Goal: Transaction & Acquisition: Obtain resource

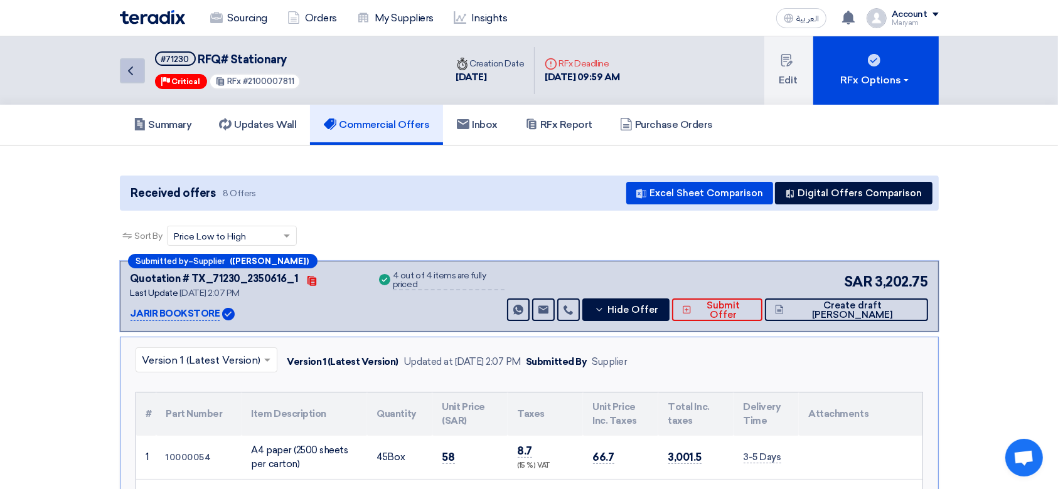
click at [120, 73] on link "Back" at bounding box center [132, 70] width 25 height 25
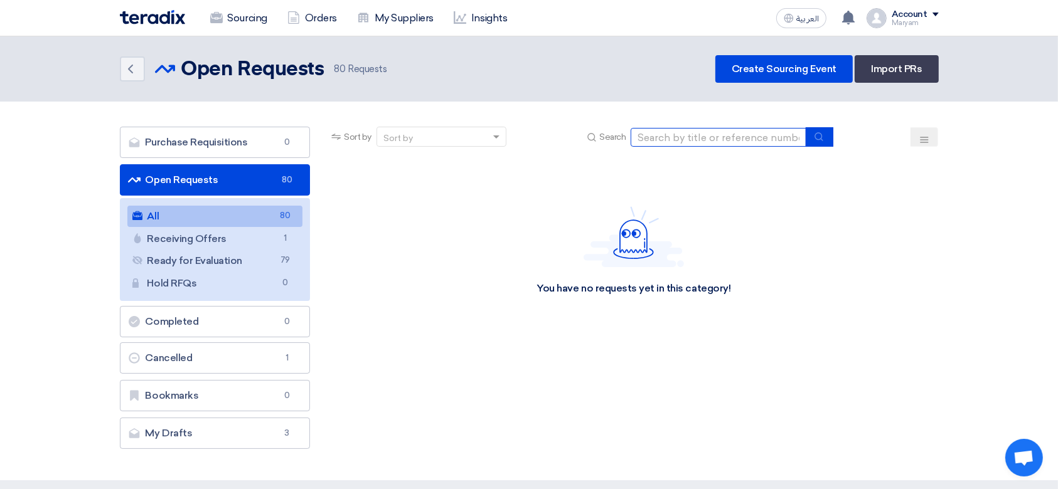
click at [759, 139] on input at bounding box center [718, 137] width 176 height 19
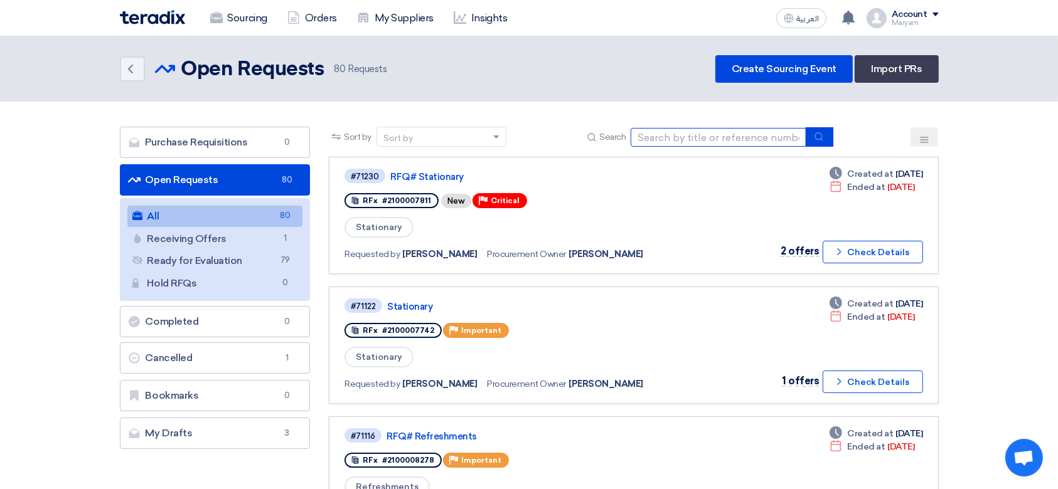
paste input "2100008278"
type input "2100008278"
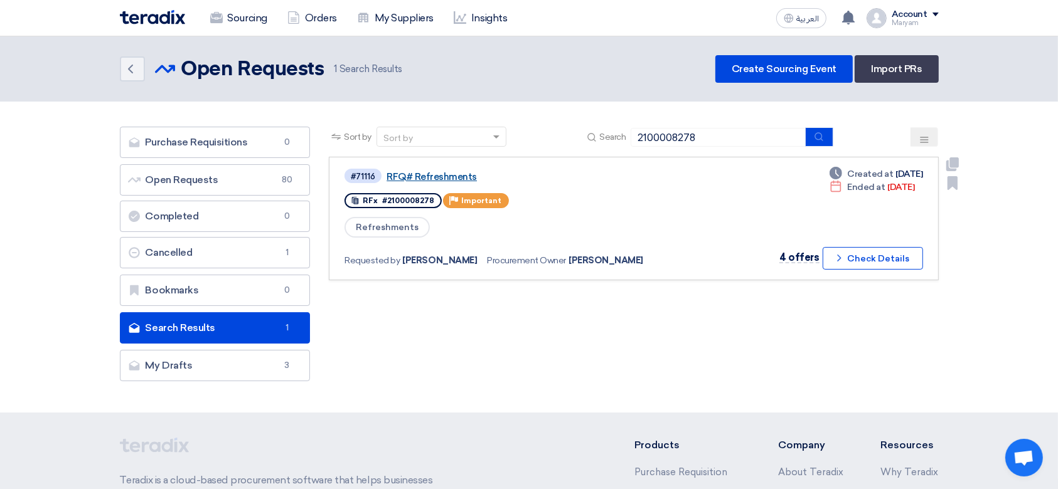
click at [450, 175] on link "RFQ# Refreshments" at bounding box center [543, 176] width 314 height 11
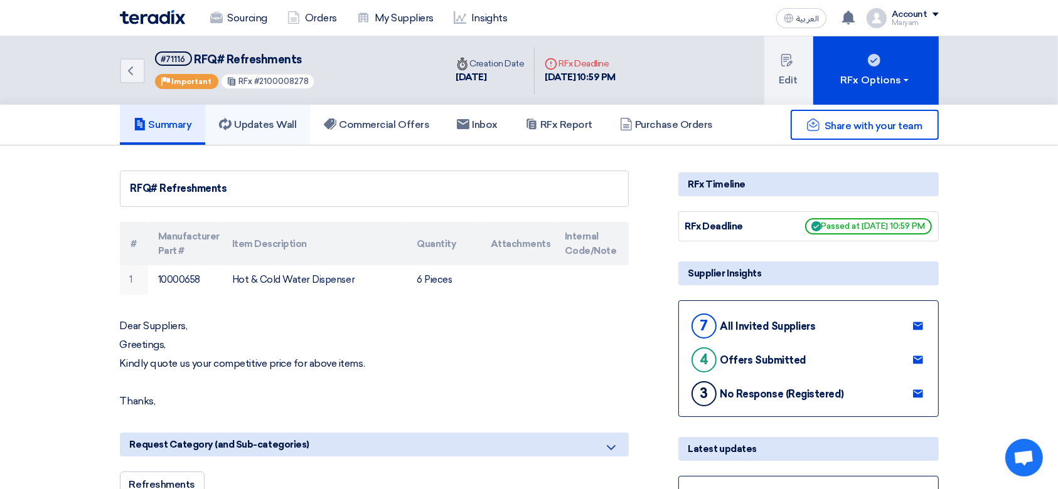
click at [285, 125] on h5 "Updates Wall" at bounding box center [257, 125] width 77 height 13
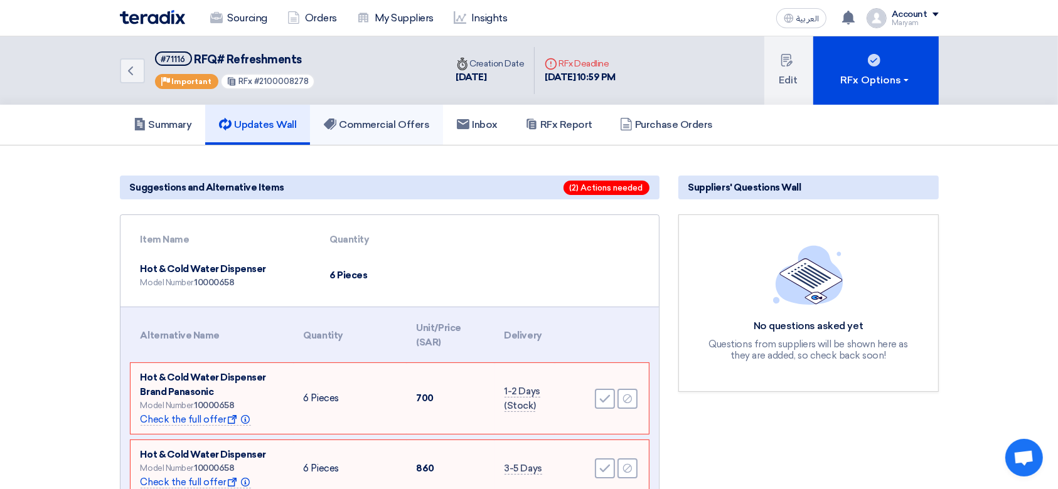
click at [429, 119] on h5 "Commercial Offers" at bounding box center [376, 125] width 105 height 13
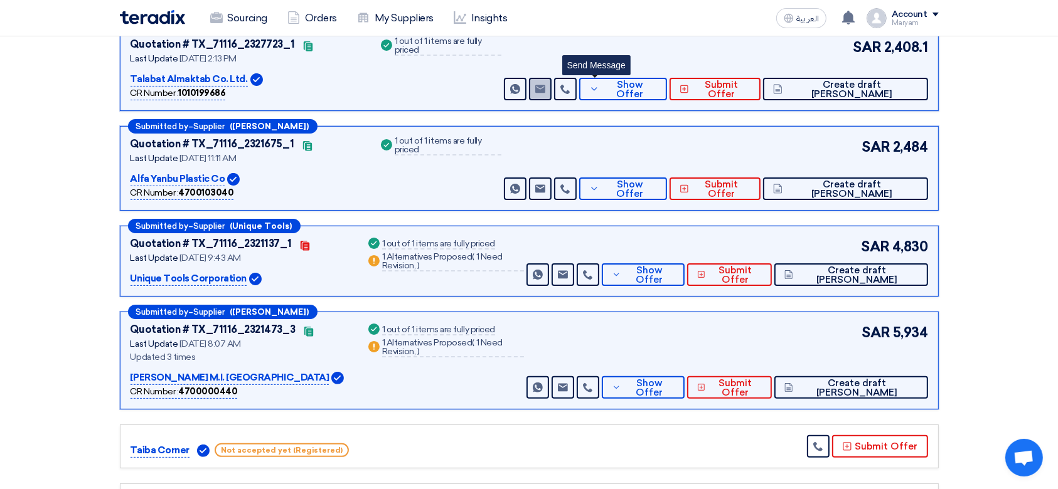
scroll to position [251, 0]
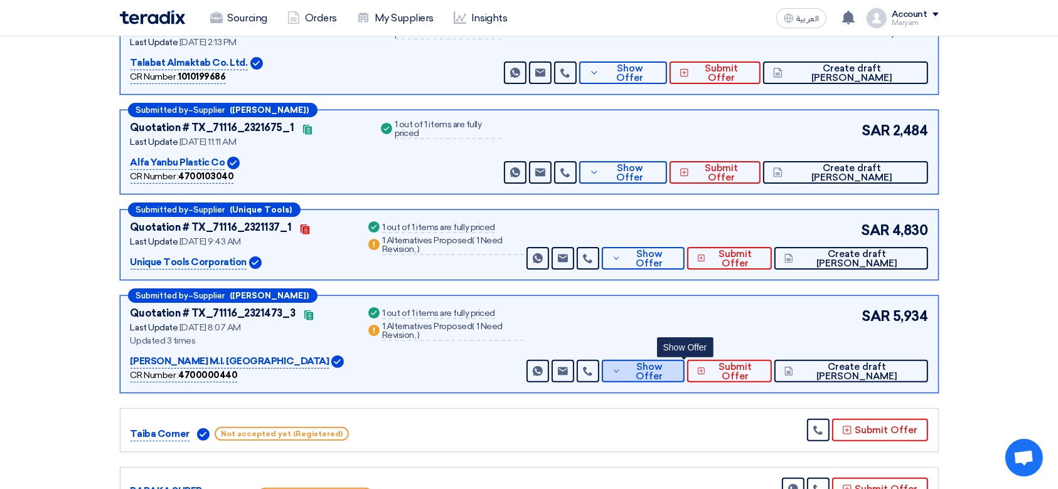
click at [651, 367] on button "Show Offer" at bounding box center [643, 371] width 83 height 23
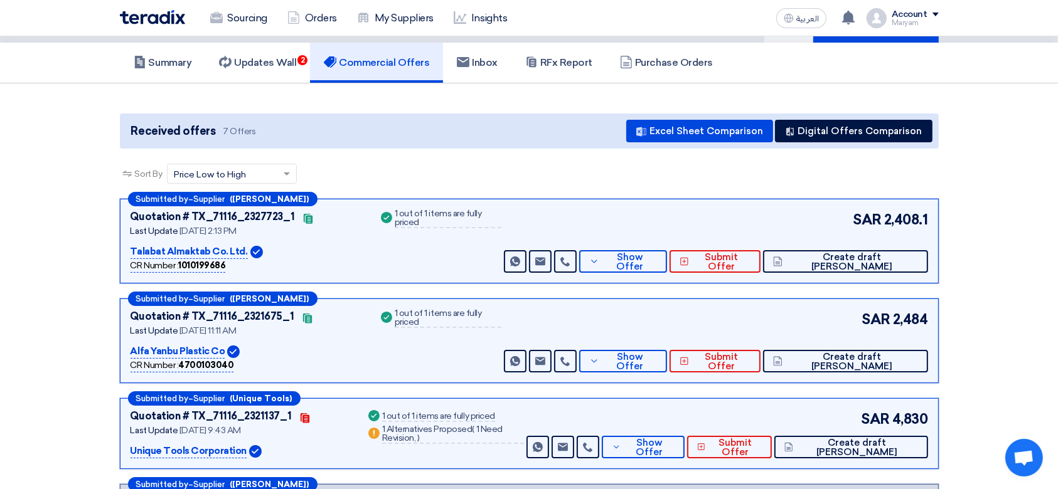
scroll to position [0, 0]
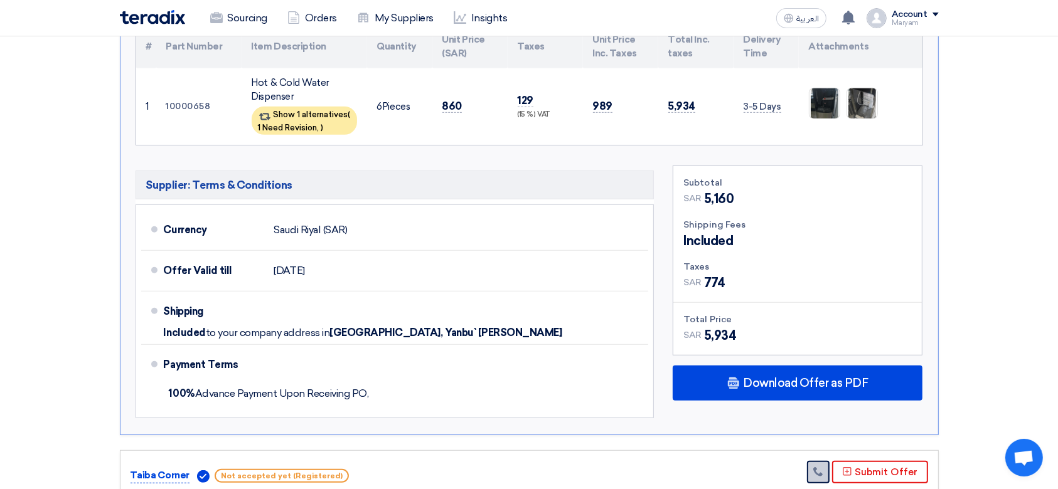
scroll to position [836, 0]
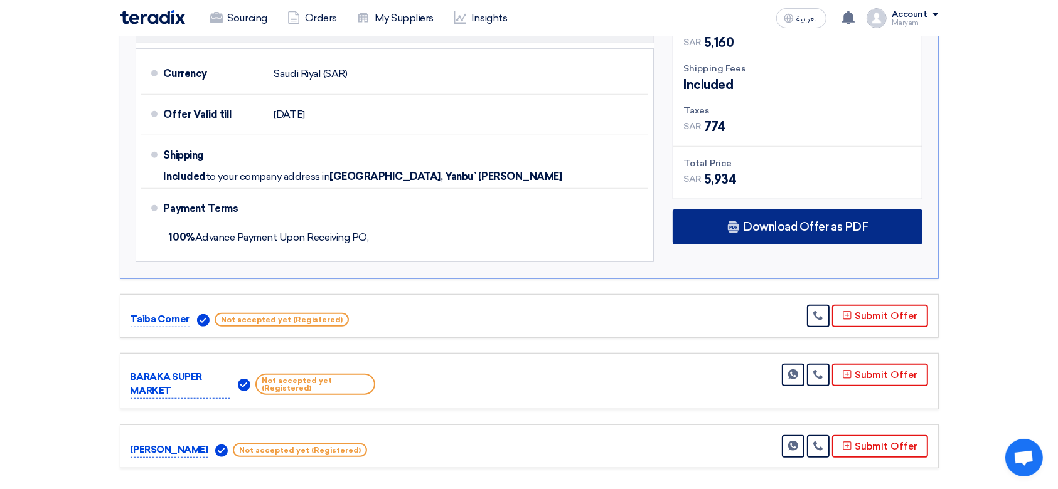
click at [751, 228] on span "Download Offer as PDF" at bounding box center [805, 226] width 125 height 11
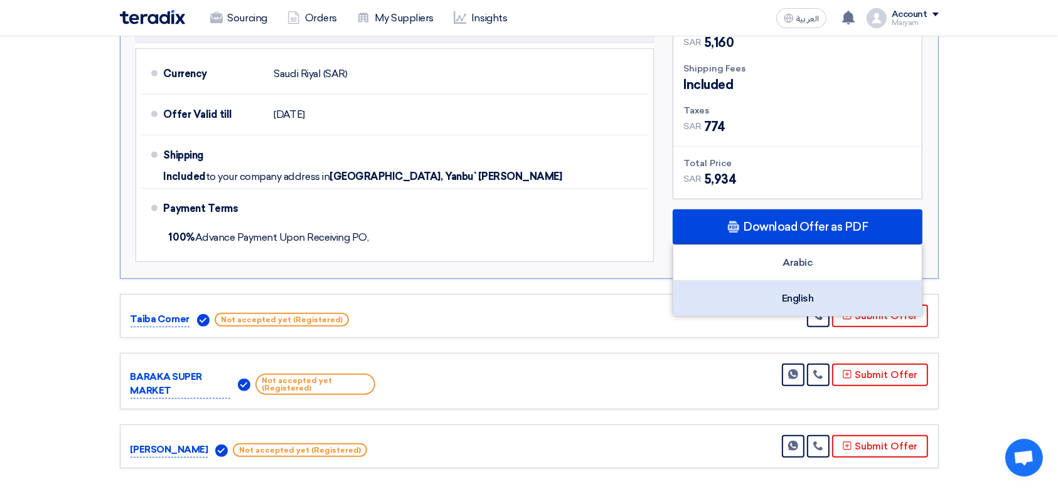
click at [741, 294] on div "English" at bounding box center [797, 298] width 248 height 35
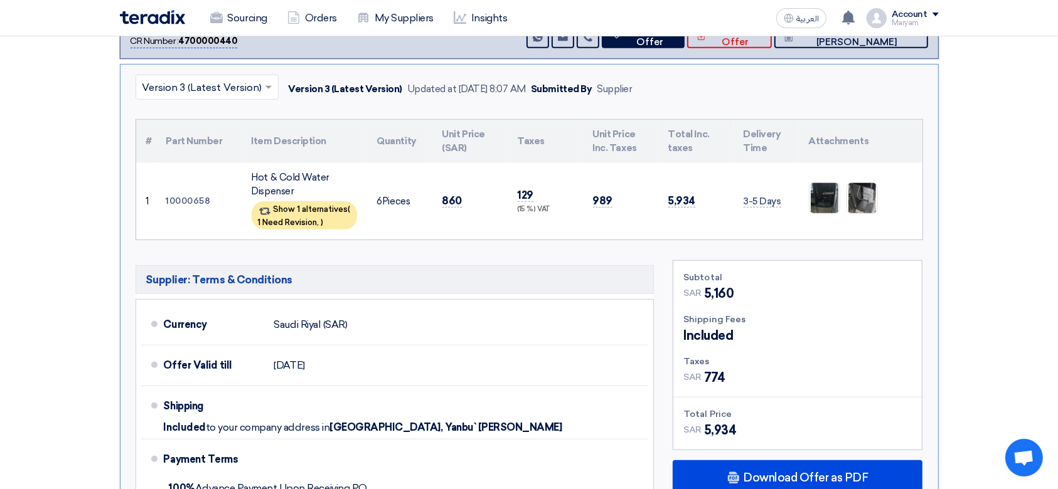
scroll to position [502, 0]
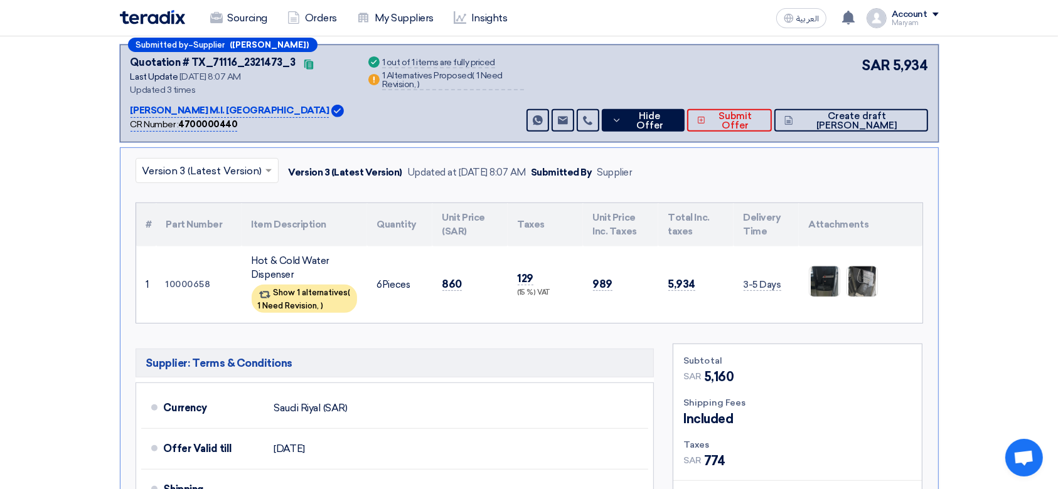
click at [958, 321] on section "Received offers 7 Offers Excel Sheet Comparison Digital Offers Comparison Sort …" at bounding box center [529, 239] width 1058 height 1190
click at [684, 103] on div "SAR 5,934 Send Message Send Message" at bounding box center [725, 93] width 403 height 77
click at [674, 113] on span "Hide Offer" at bounding box center [650, 121] width 50 height 19
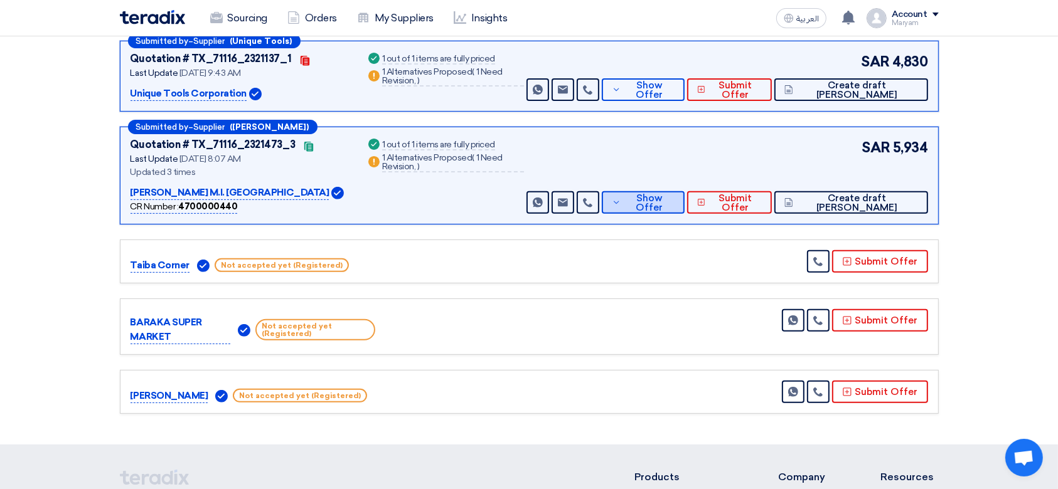
scroll to position [251, 0]
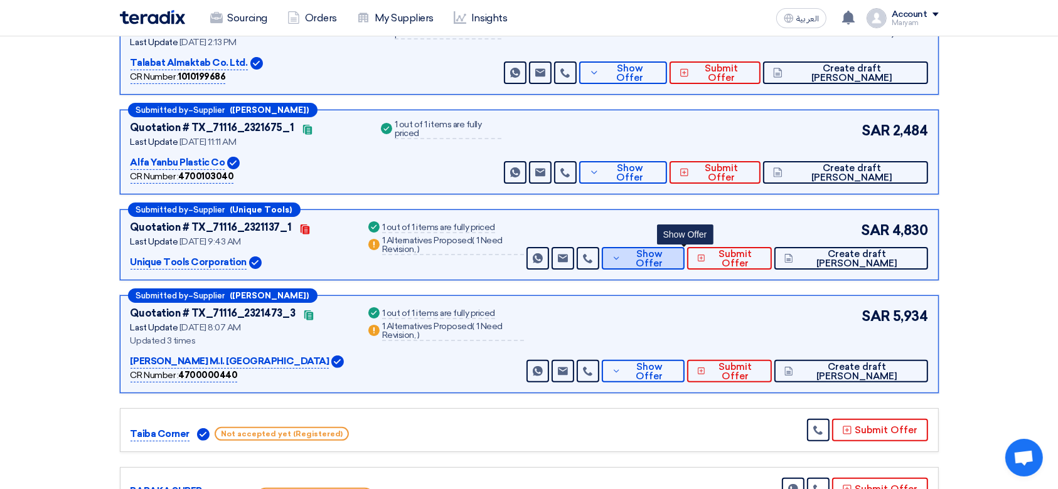
click at [679, 247] on button "Show Offer" at bounding box center [643, 258] width 83 height 23
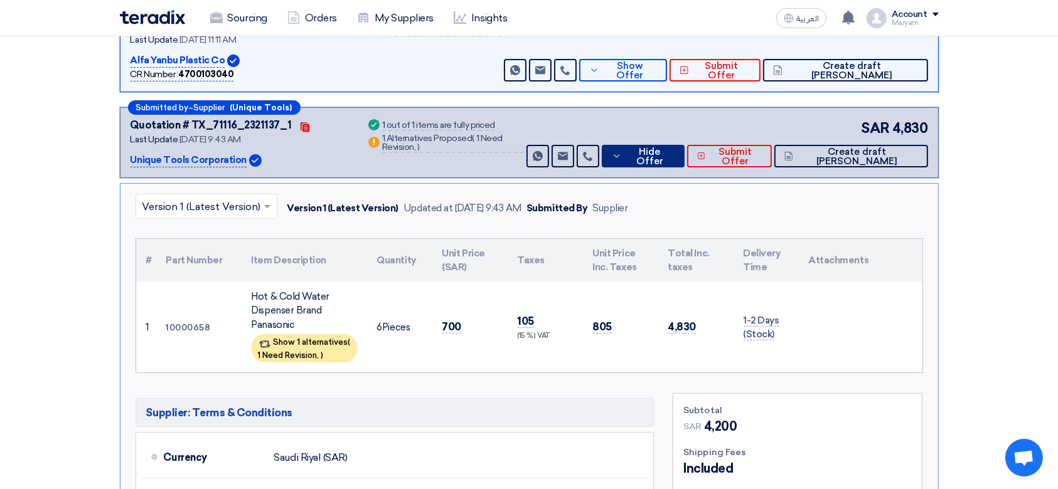
scroll to position [502, 0]
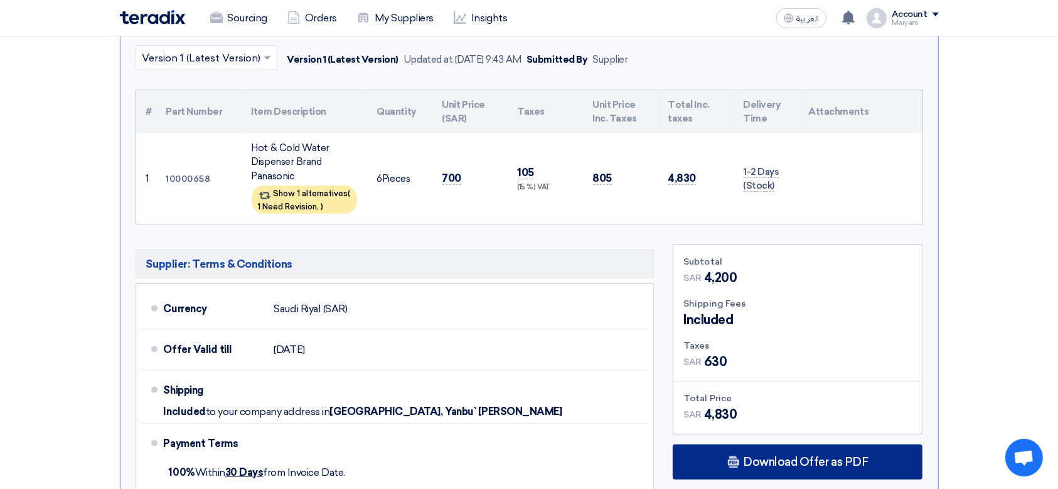
click at [755, 457] on span "Download Offer as PDF" at bounding box center [805, 462] width 125 height 11
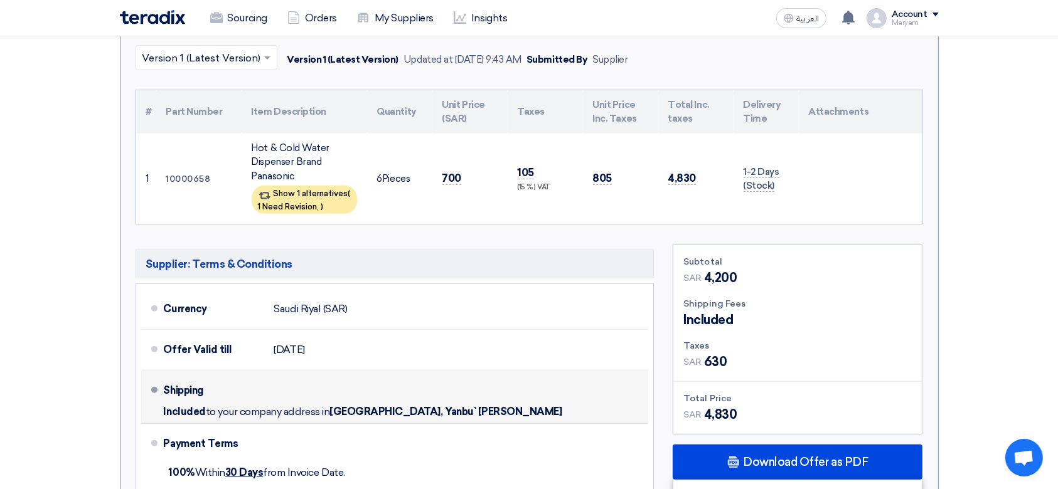
scroll to position [585, 0]
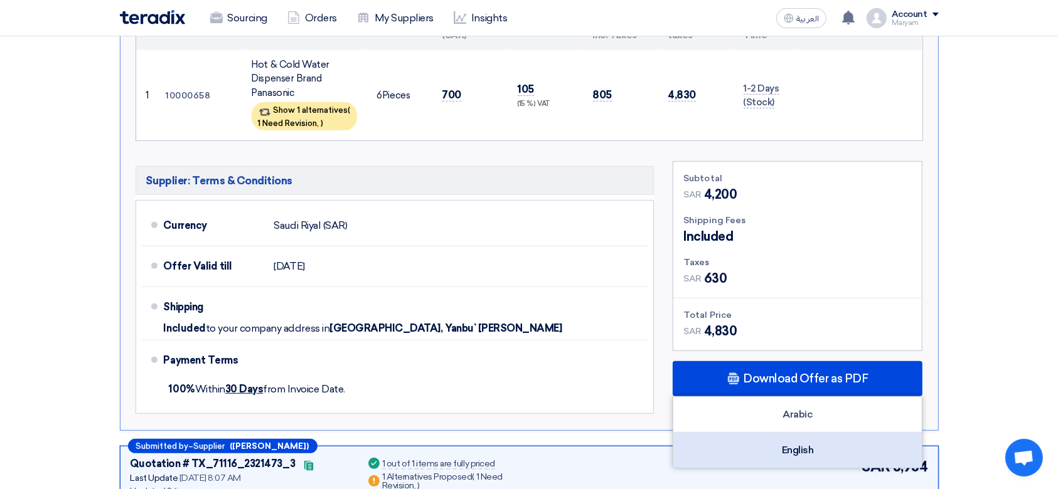
click at [861, 443] on div "English" at bounding box center [797, 450] width 248 height 35
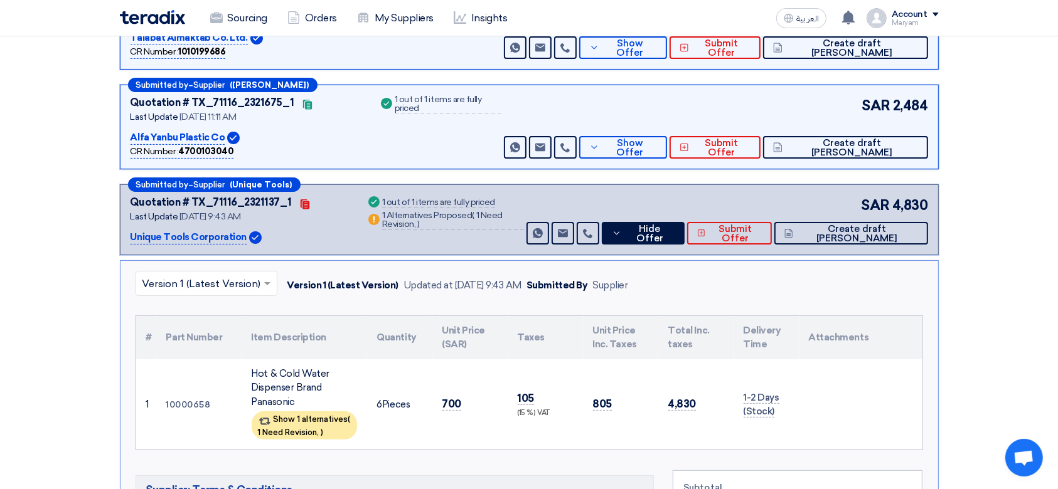
scroll to position [251, 0]
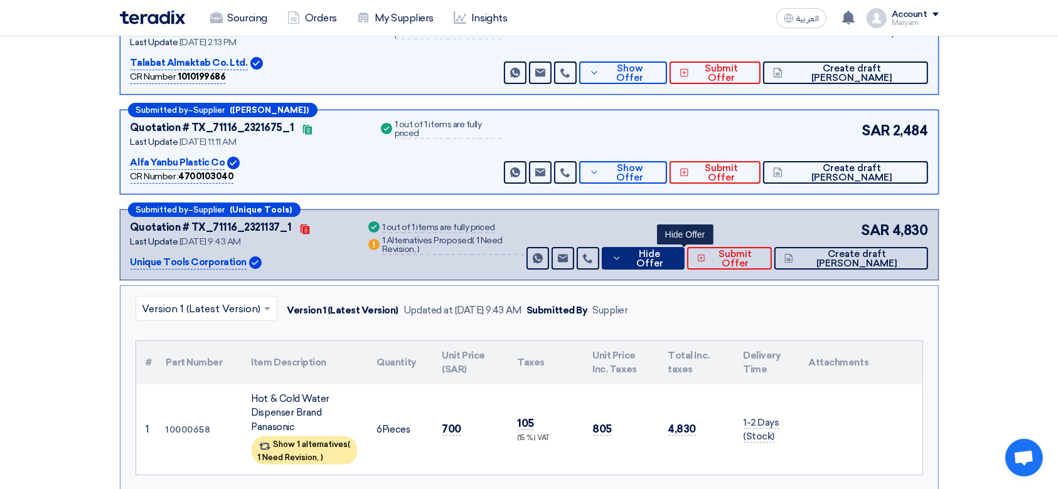
click at [622, 254] on icon at bounding box center [617, 258] width 10 height 10
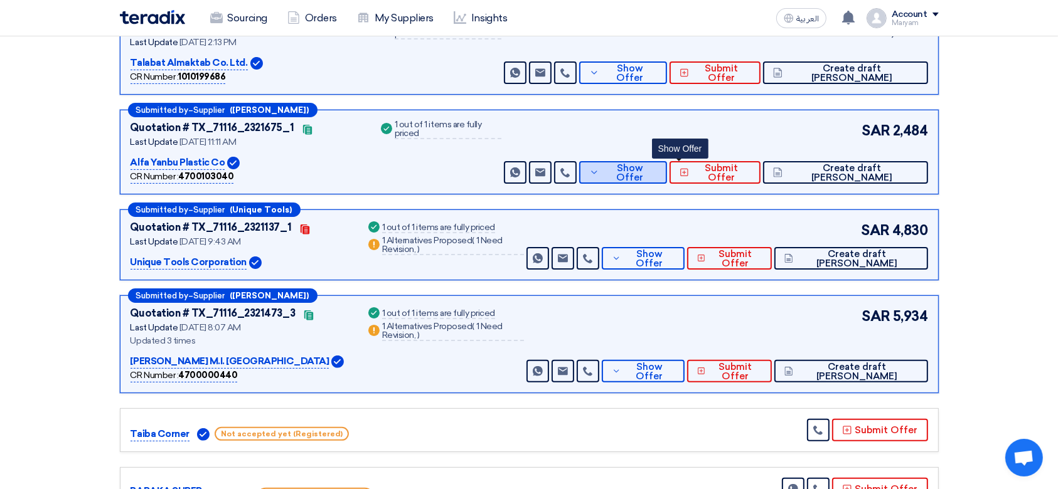
click at [657, 170] on span "Show Offer" at bounding box center [629, 173] width 55 height 19
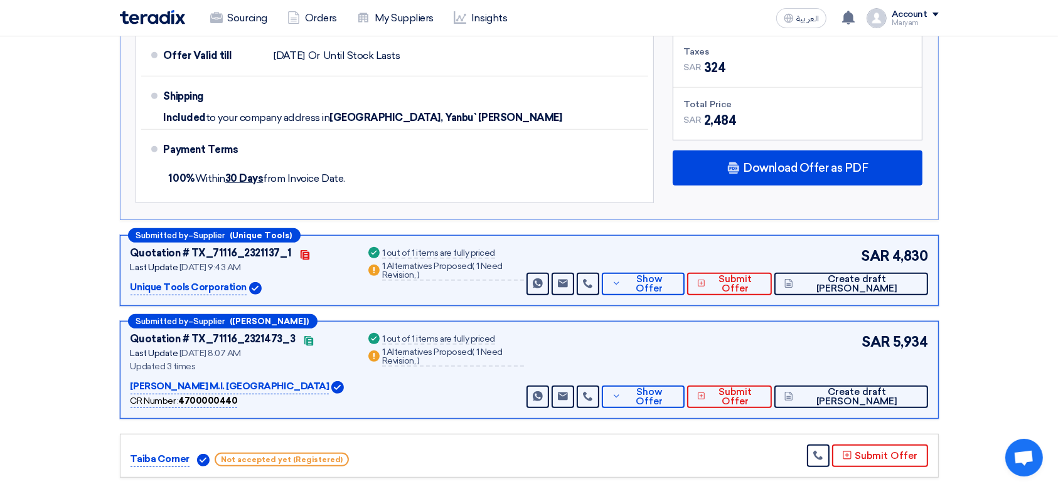
scroll to position [669, 0]
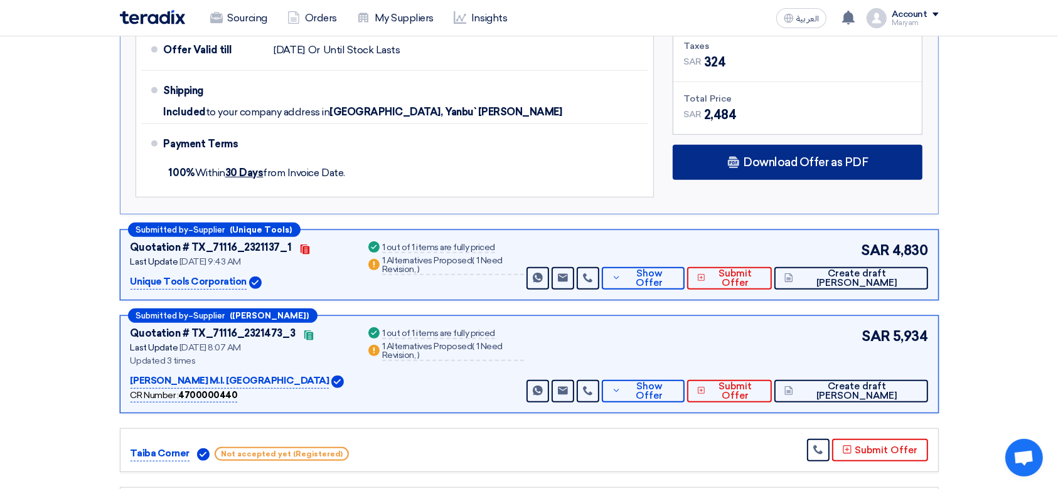
click at [751, 163] on span "Download Offer as PDF" at bounding box center [805, 162] width 125 height 11
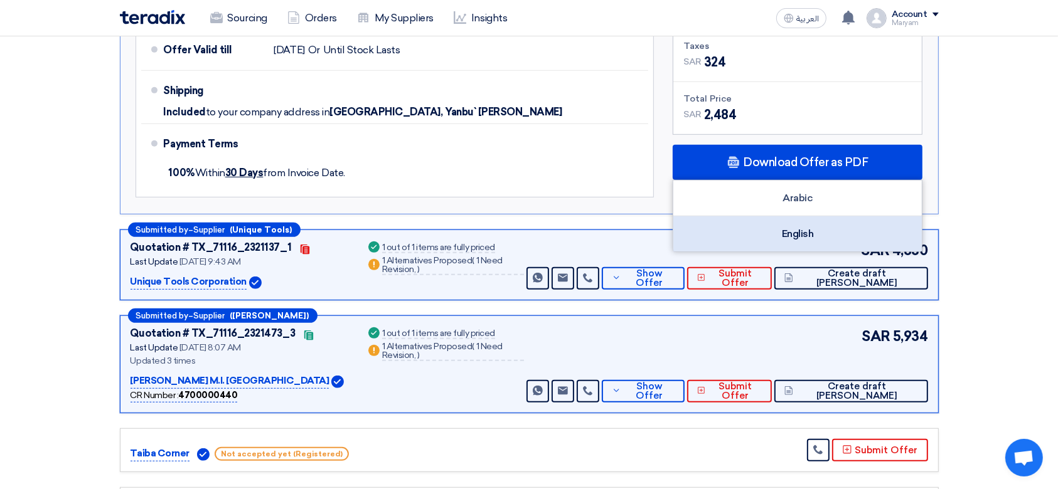
click at [763, 222] on div "English" at bounding box center [797, 233] width 248 height 35
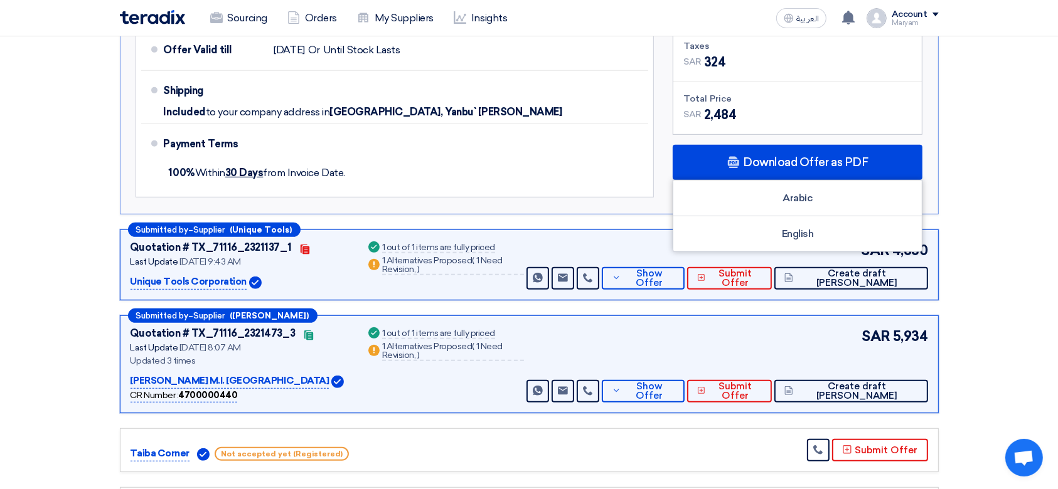
scroll to position [334, 0]
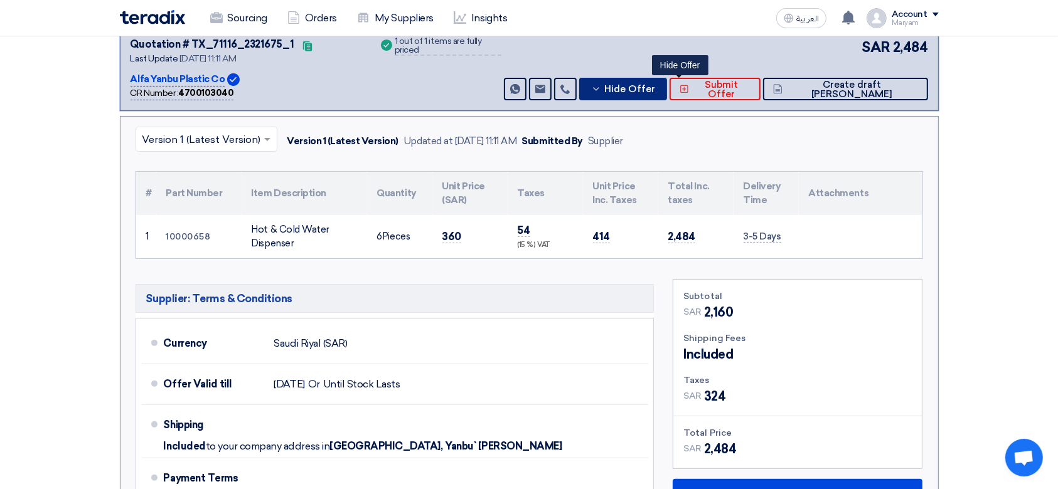
click at [655, 85] on span "Hide Offer" at bounding box center [629, 89] width 51 height 9
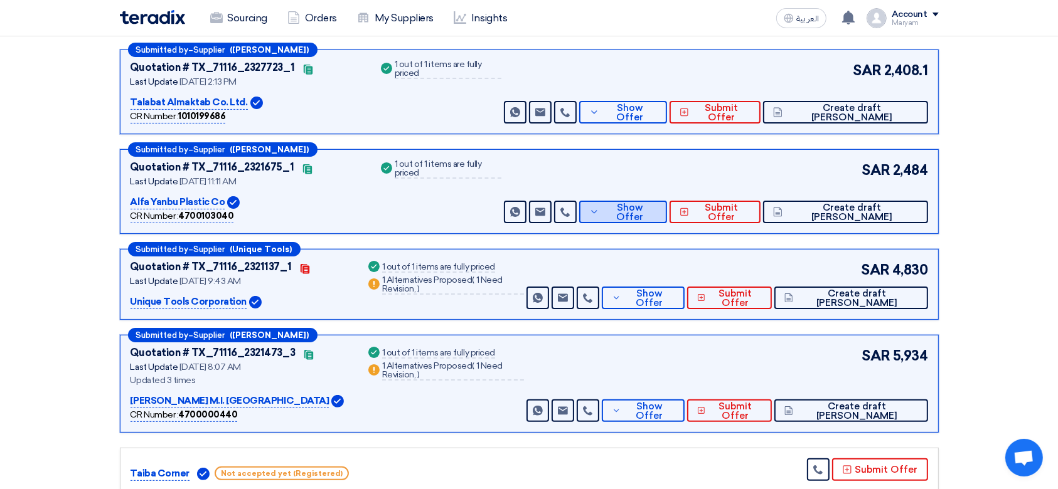
scroll to position [167, 0]
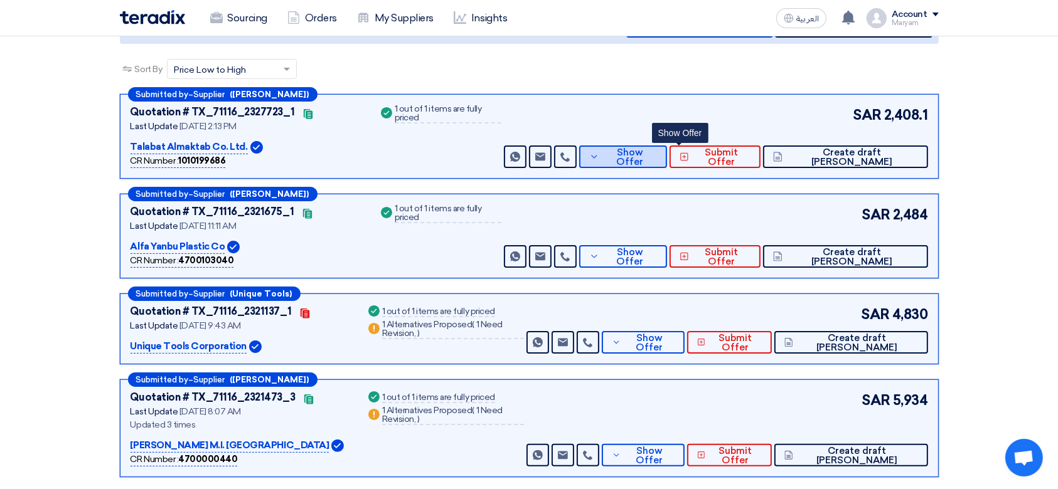
click at [657, 154] on span "Show Offer" at bounding box center [629, 157] width 55 height 19
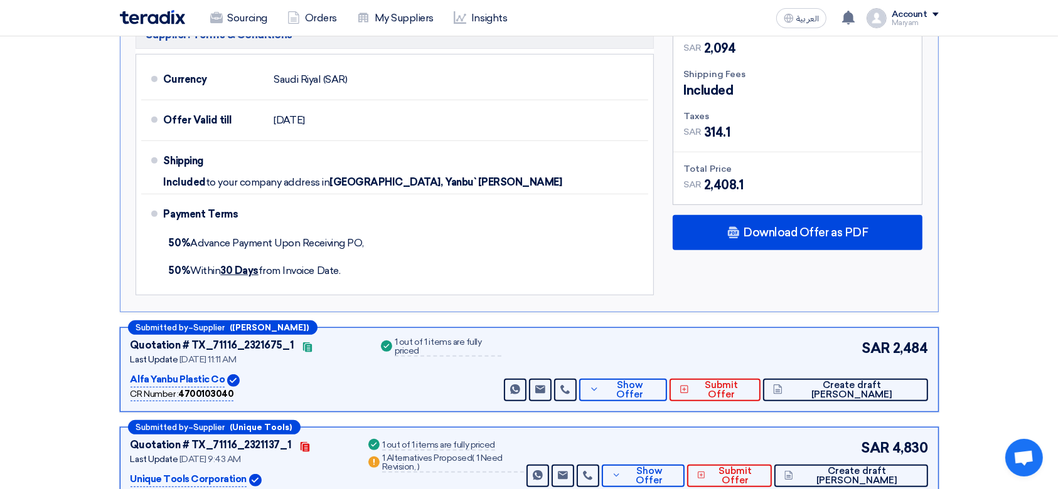
scroll to position [502, 0]
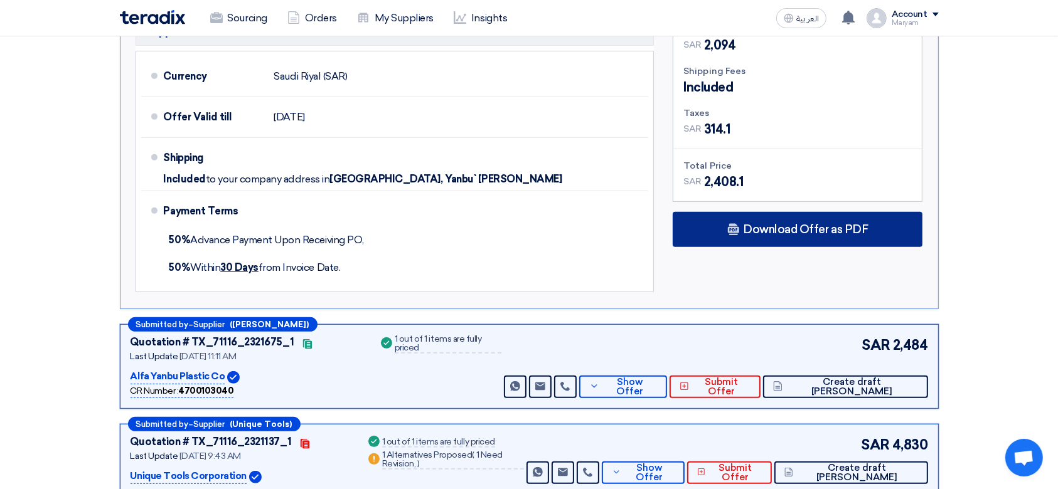
click at [760, 236] on div "Download Offer as PDF" at bounding box center [797, 229] width 250 height 35
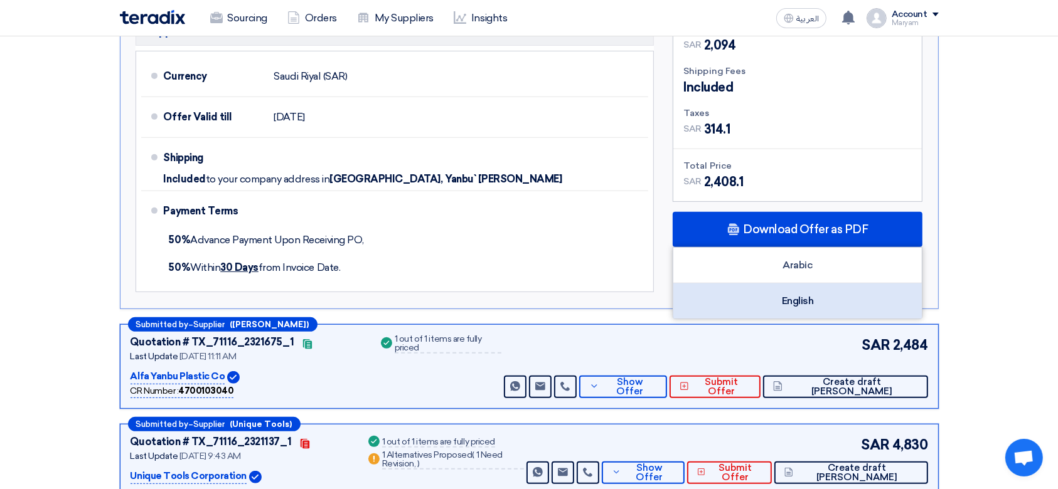
click at [728, 287] on div "English" at bounding box center [797, 301] width 248 height 35
